Goal: Task Accomplishment & Management: Complete application form

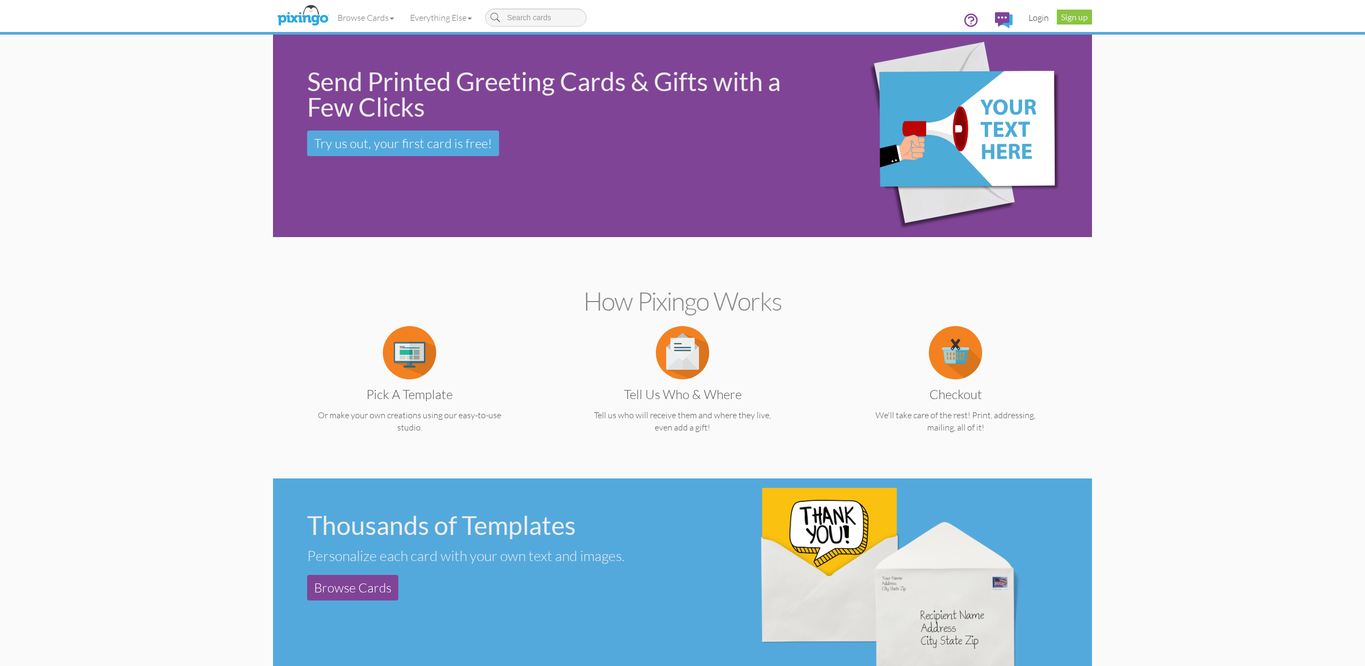
click at [1037, 17] on link "Login" at bounding box center [1038, 17] width 36 height 27
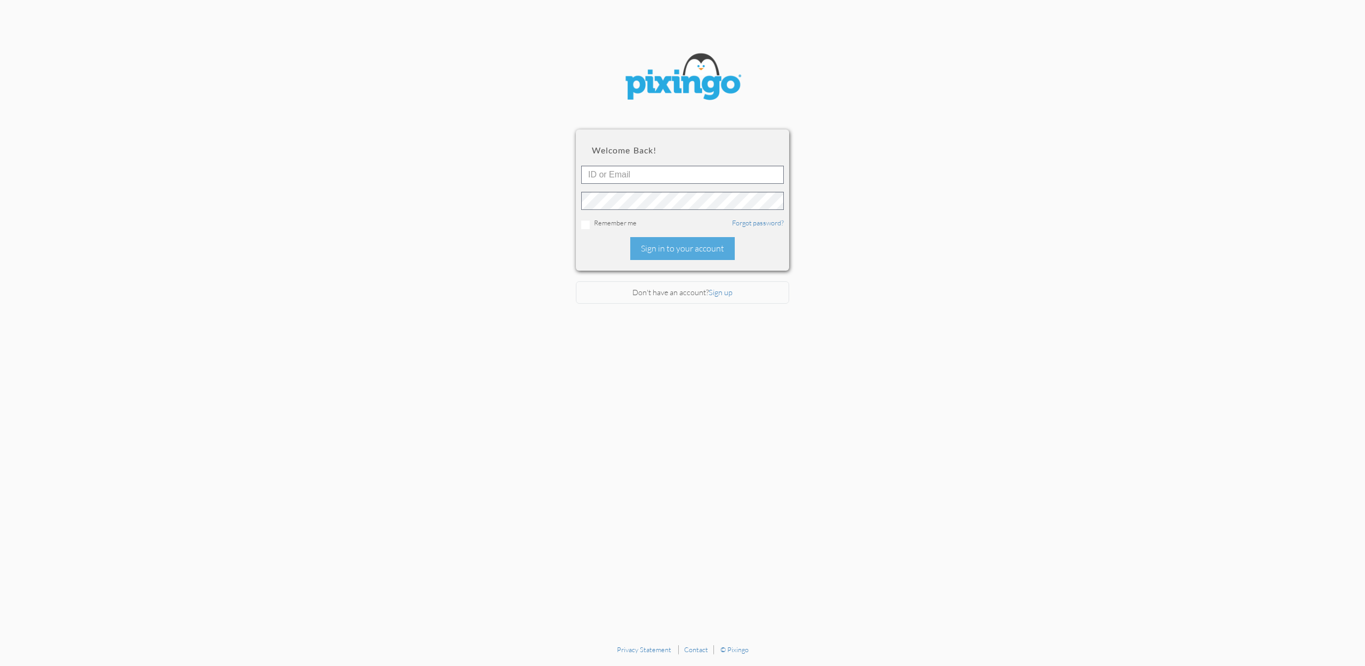
click at [663, 184] on div at bounding box center [682, 188] width 203 height 44
type input "[EMAIL_ADDRESS][DOMAIN_NAME]"
click at [685, 246] on div "Sign in to your account" at bounding box center [682, 248] width 104 height 23
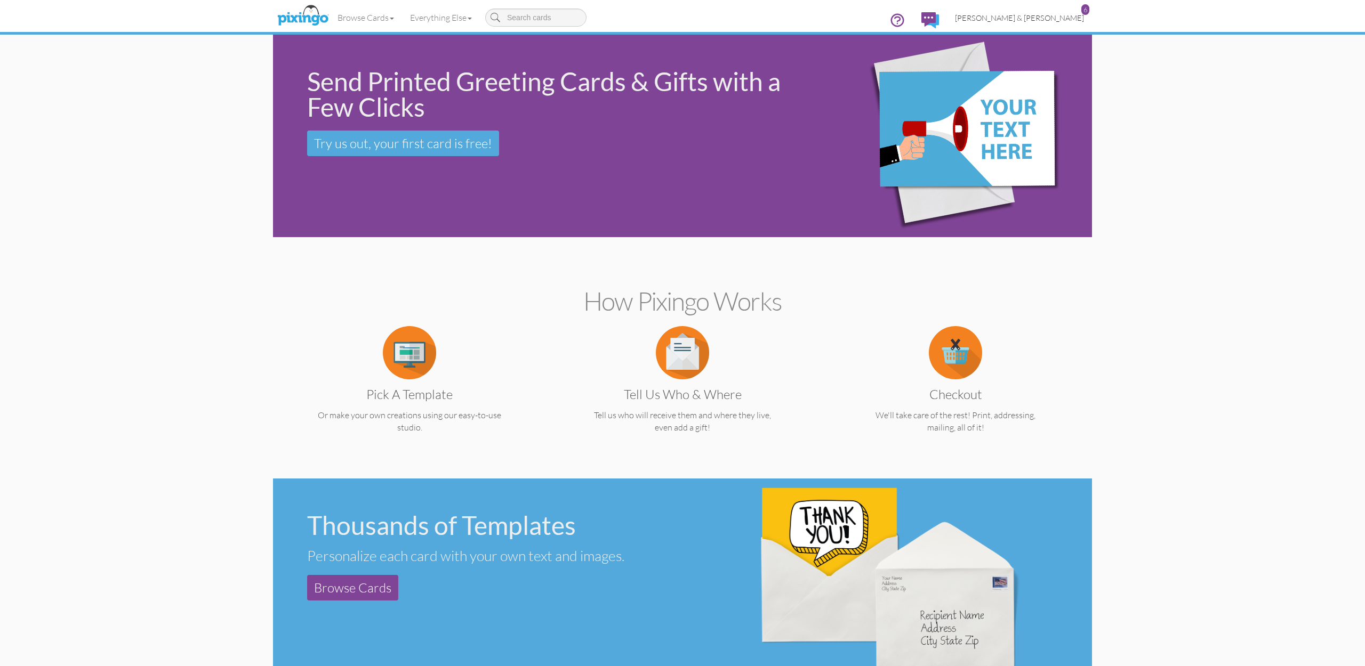
click at [1035, 20] on span "[PERSON_NAME] & [PERSON_NAME]" at bounding box center [1019, 17] width 129 height 9
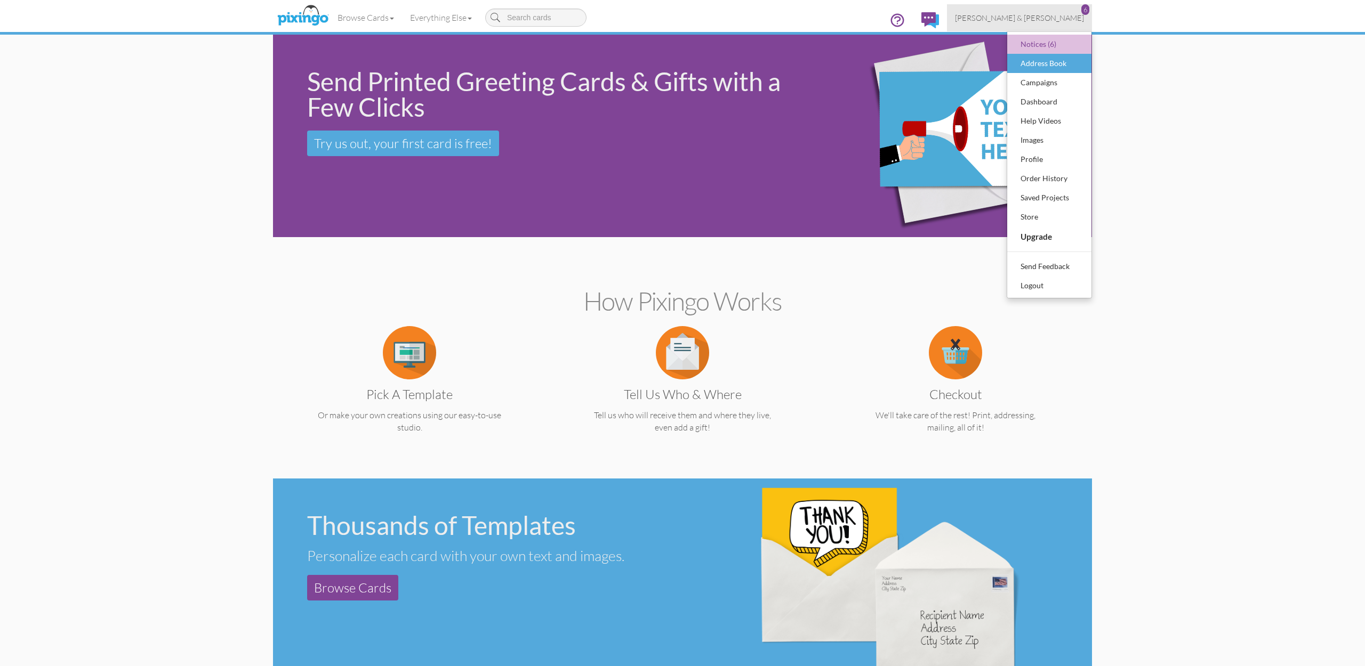
click at [1037, 67] on div "Address Book" at bounding box center [1049, 63] width 63 height 16
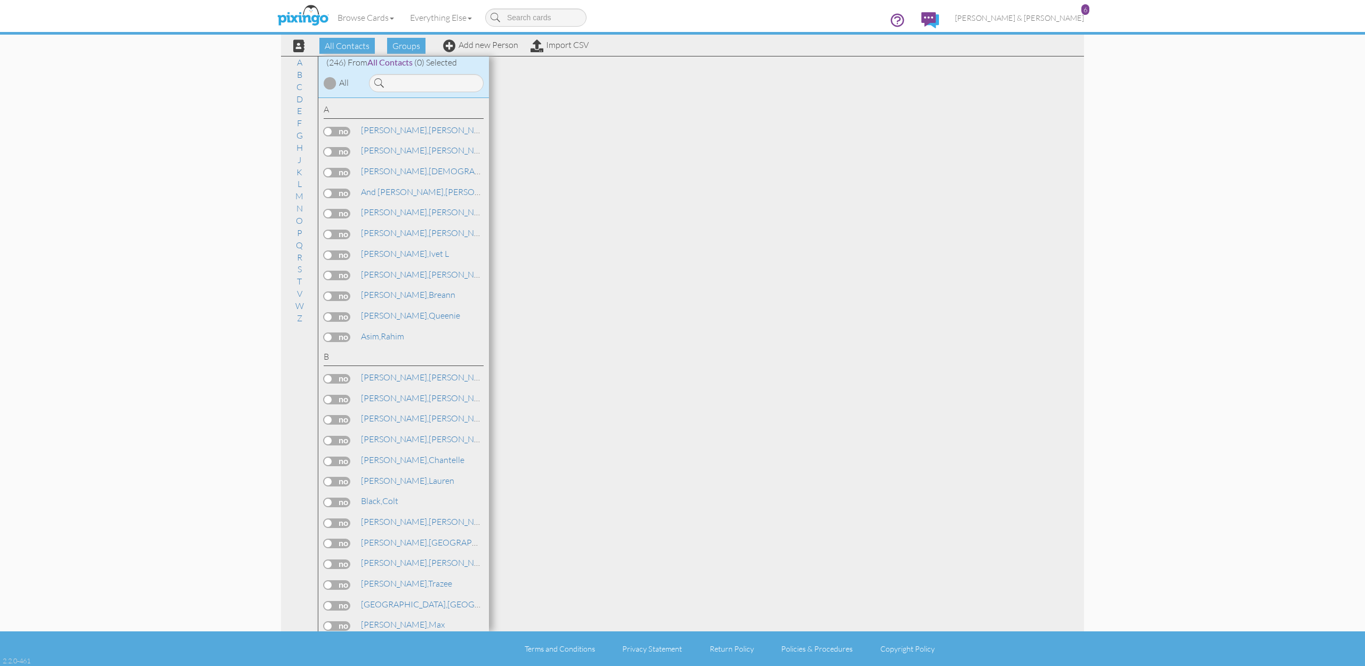
click at [501, 53] on div "All Contacts Groups Add new Person Import CSV" at bounding box center [437, 45] width 309 height 19
click at [501, 44] on link "Add new Person" at bounding box center [480, 44] width 75 height 11
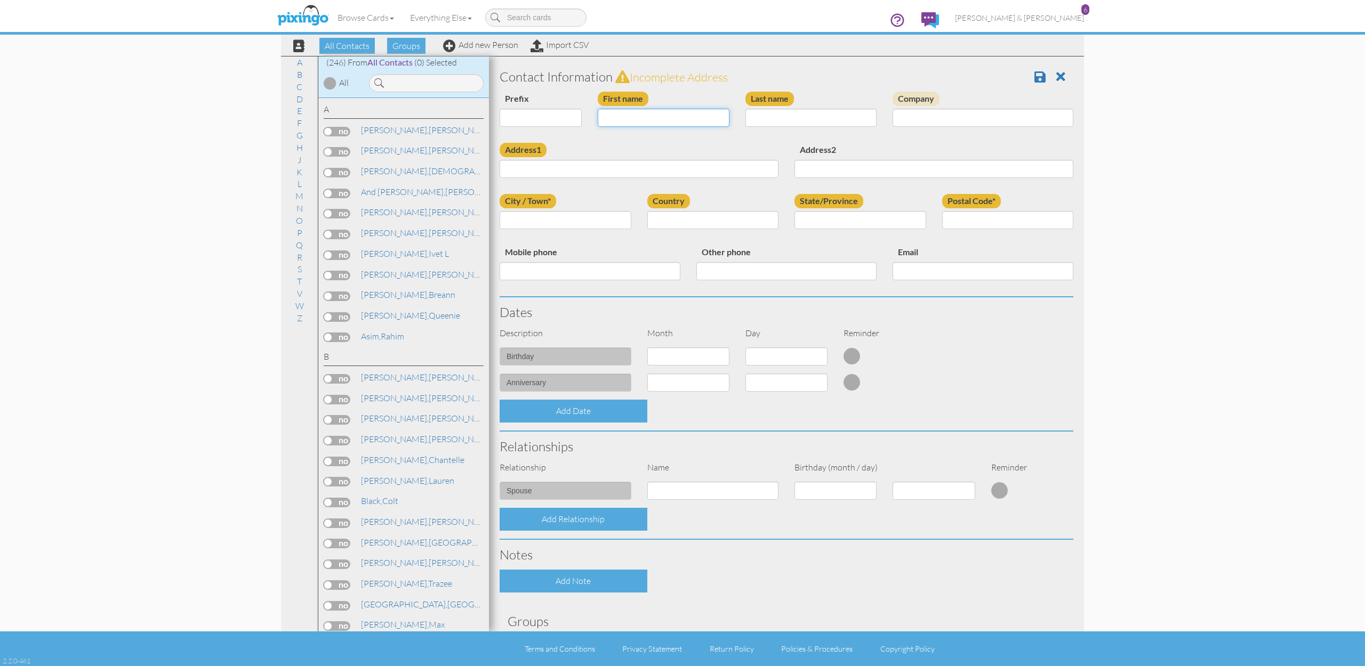
click at [658, 116] on input "First name" at bounding box center [664, 118] width 132 height 18
type input "[PERSON_NAME]"
type input "Fisher"
paste input "290 Buena Vista Blvd Unit 12, Washington UT, 84780"
type input "290 Buena Vista Blvd Unit 12, Washington UT, 84780"
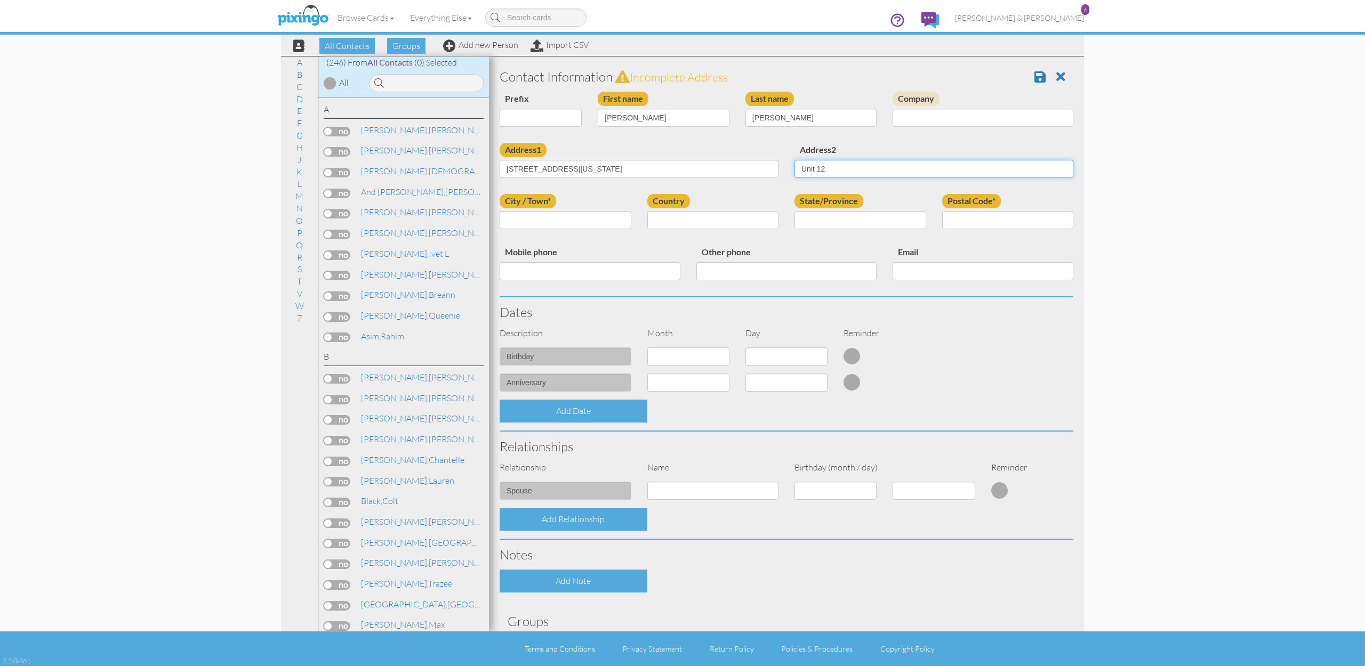
type input "Unit 12"
type input "Washington"
select select "object:1531"
select select "object:1830"
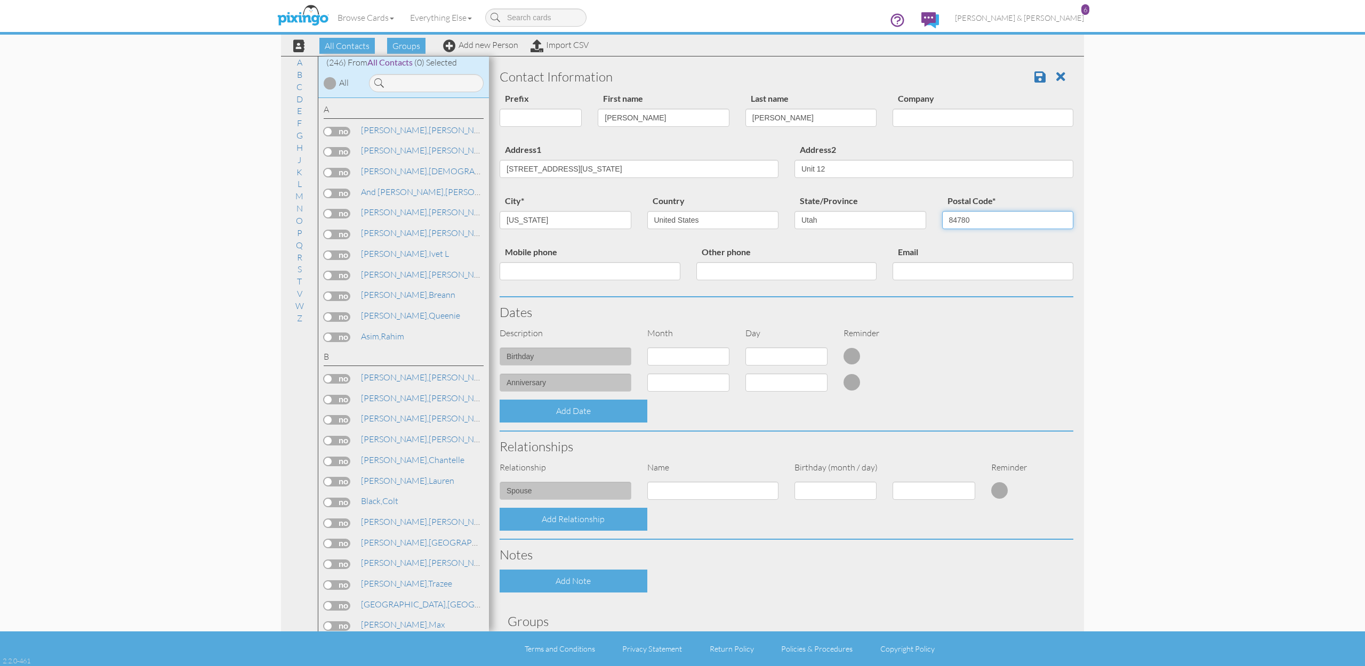
type input "84780"
drag, startPoint x: 577, startPoint y: 168, endPoint x: 818, endPoint y: 176, distance: 241.1
click at [818, 176] on div "Address1 290 Buena Vista Blvd Unit 12, Washington UT, 84780 Address2 Unit 12" at bounding box center [787, 168] width 590 height 51
type input "[STREET_ADDRESS]"
paste input "[PHONE_NUMBER]"
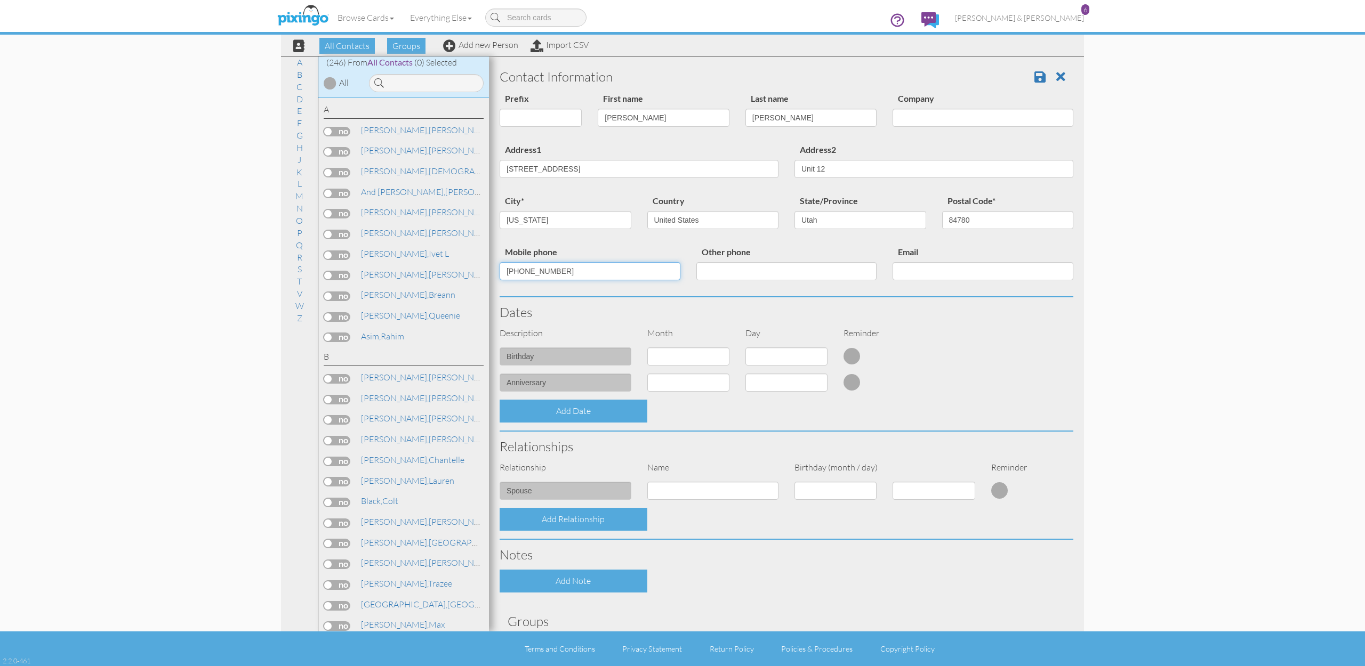
type input "[PHONE_NUMBER]"
paste input "[DOMAIN_NAME][EMAIL_ADDRESS][DOMAIN_NAME]"
type input "[DOMAIN_NAME][EMAIL_ADDRESS][DOMAIN_NAME]"
select select "object:1527"
select select "number:1"
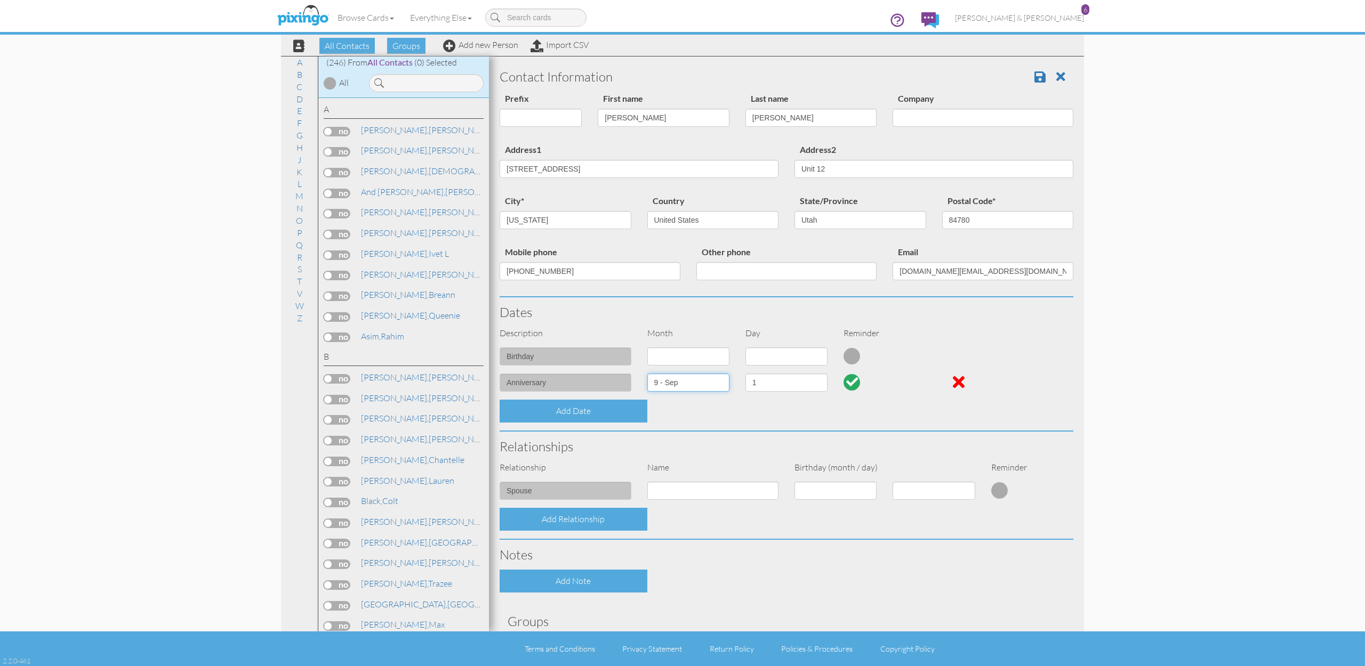
select select "object:1526"
select select "number:14"
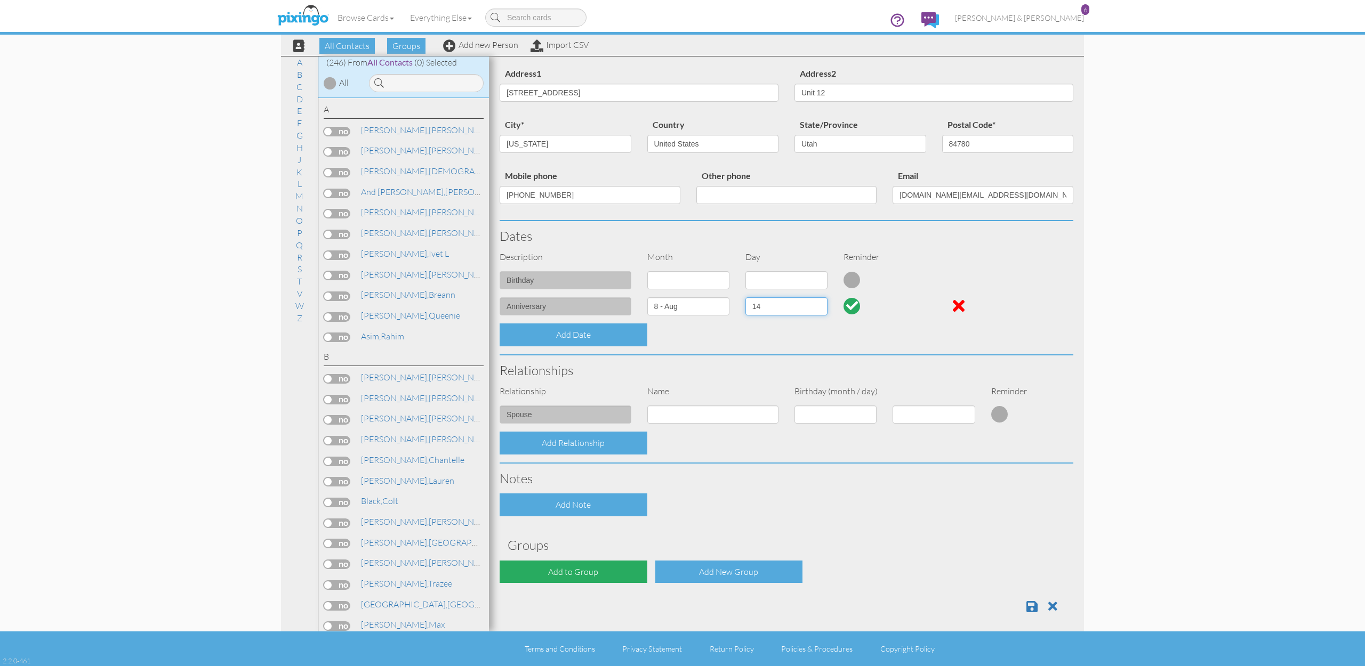
scroll to position [77, 0]
click at [582, 570] on div "Add to Group" at bounding box center [574, 571] width 148 height 23
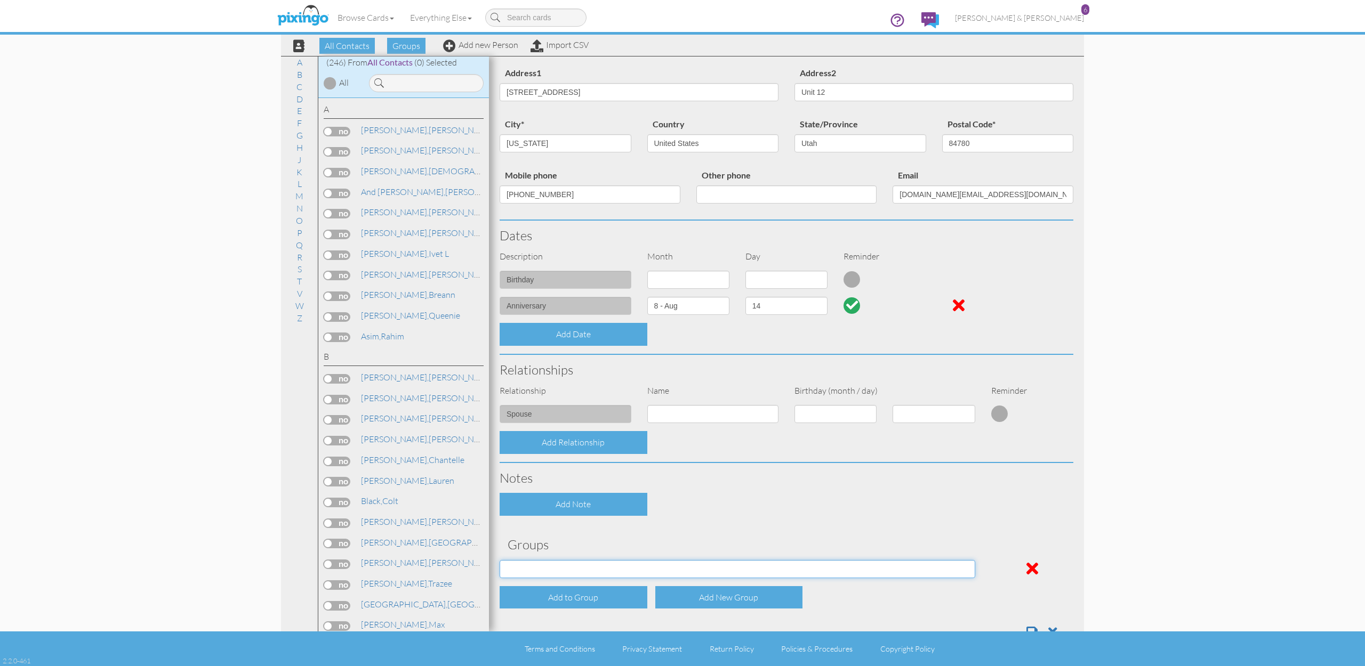
select select "object:1845"
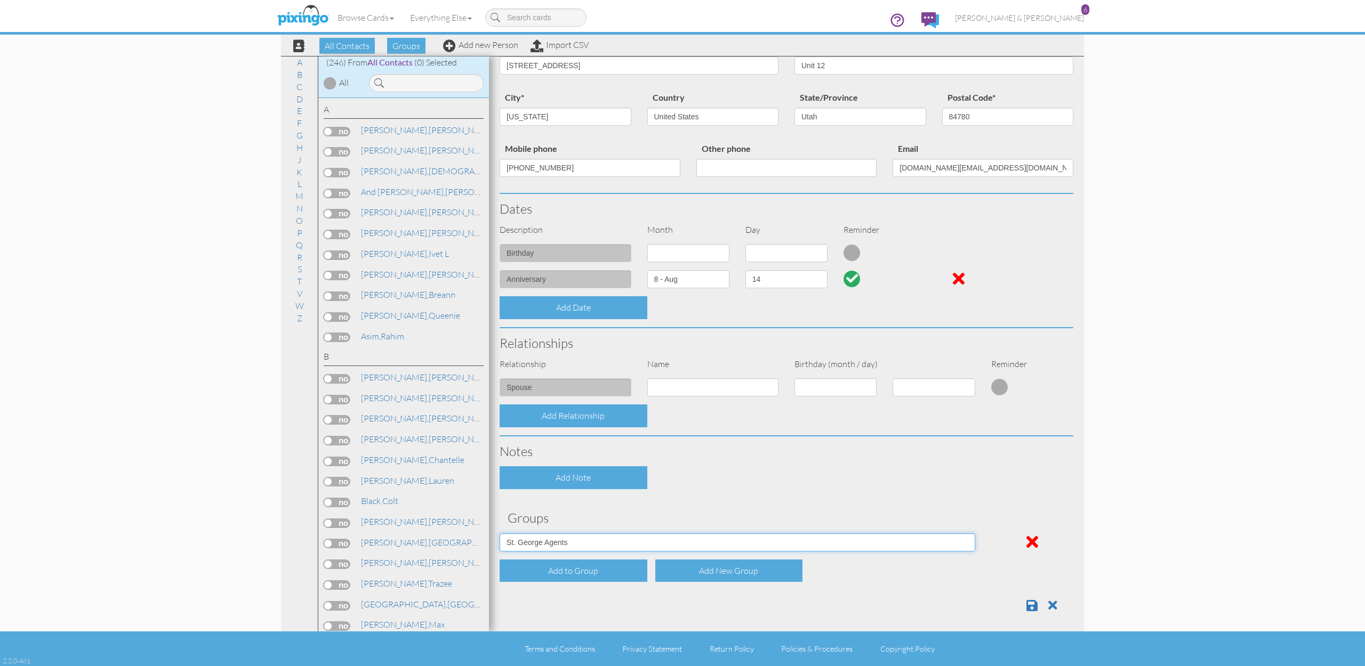
scroll to position [103, 0]
click at [1032, 600] on span at bounding box center [1031, 606] width 11 height 13
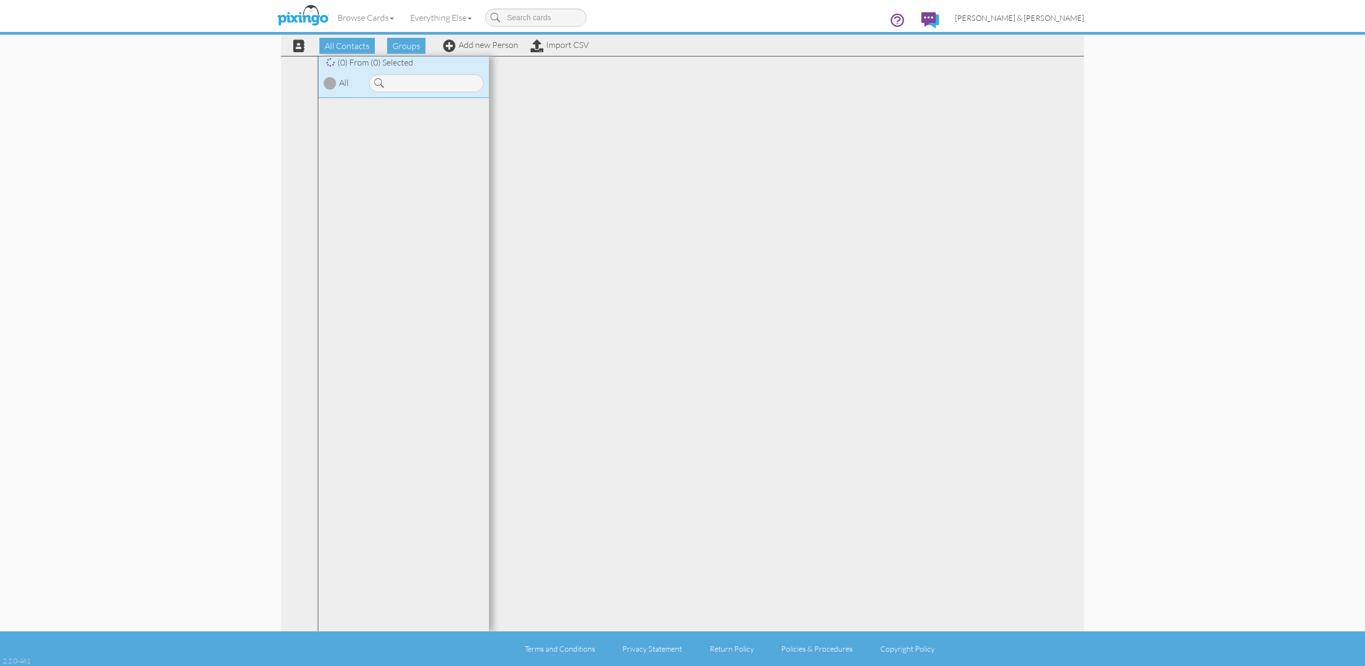
click at [1054, 19] on span "[PERSON_NAME] & [PERSON_NAME]" at bounding box center [1019, 17] width 129 height 9
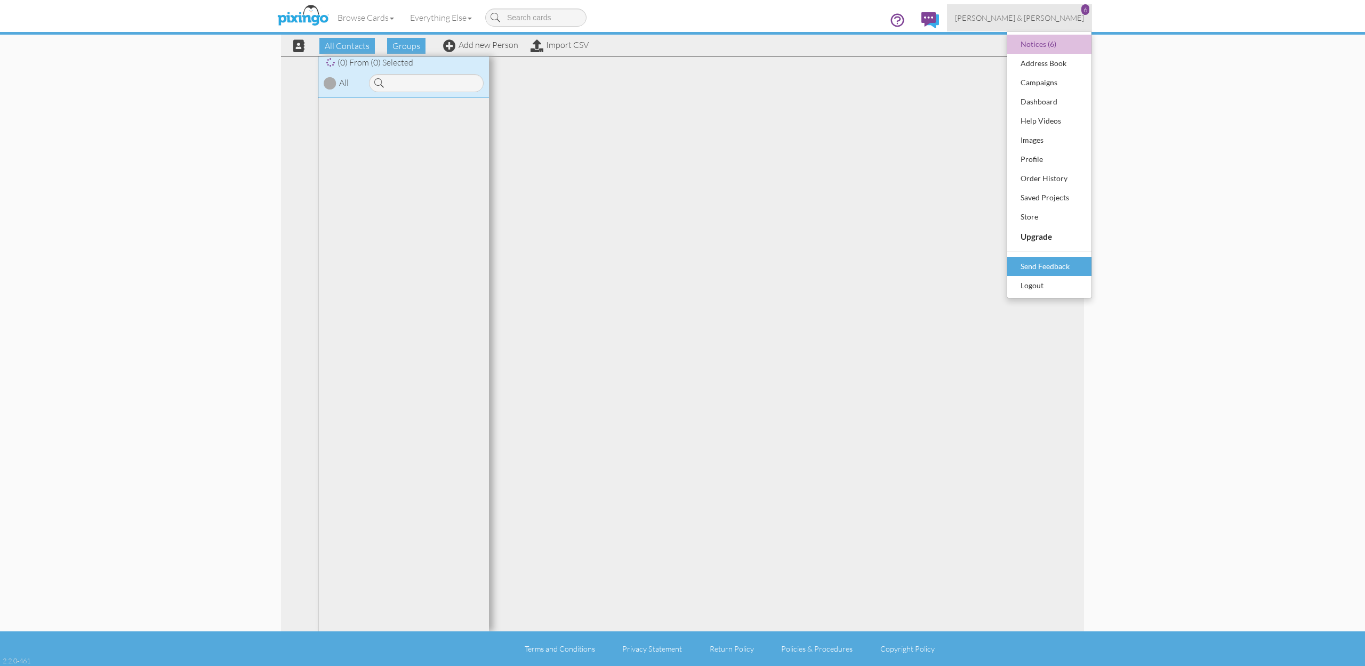
click at [1037, 275] on link "Send Feedback" at bounding box center [1049, 266] width 84 height 19
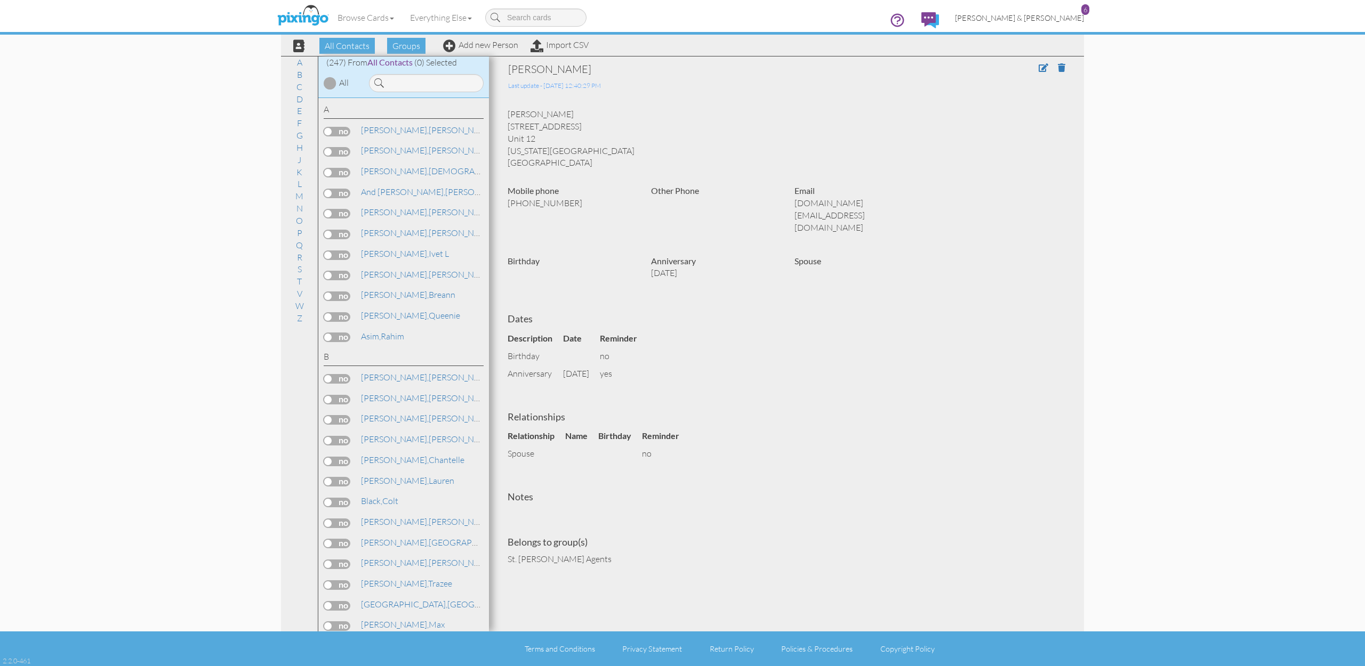
click at [1047, 14] on span "[PERSON_NAME] & [PERSON_NAME]" at bounding box center [1019, 17] width 129 height 9
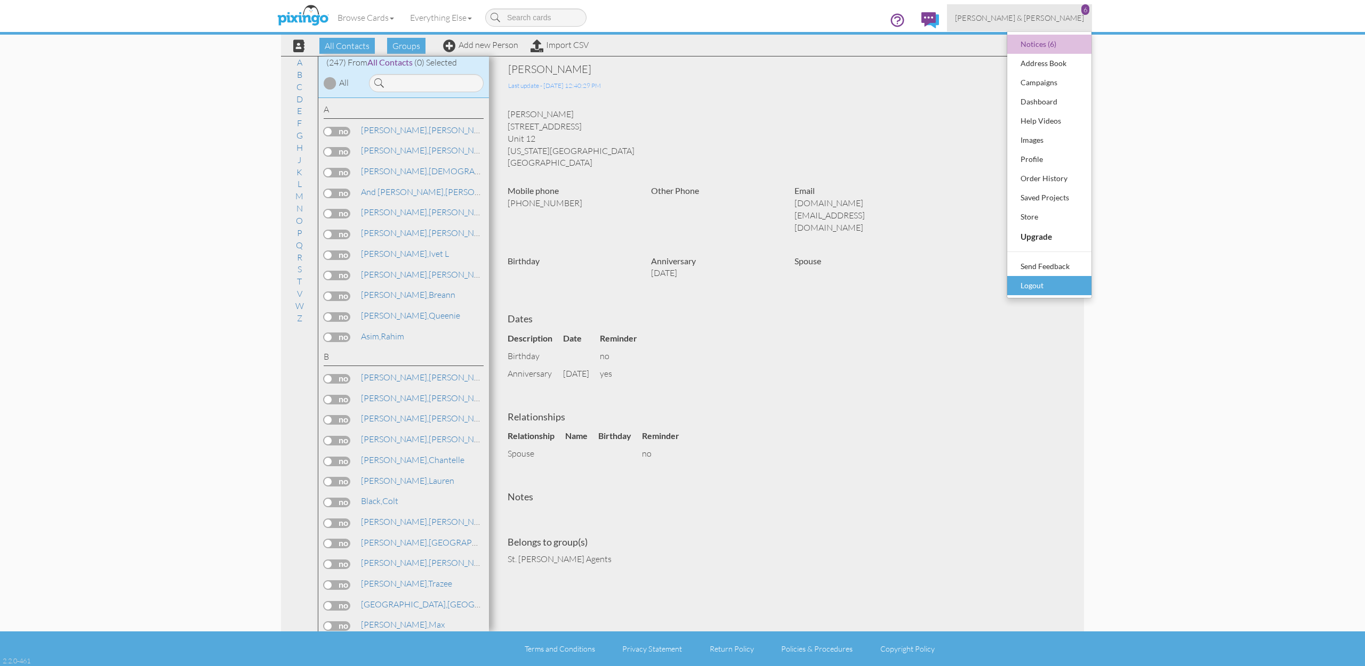
click at [1036, 279] on div "Logout" at bounding box center [1049, 286] width 63 height 16
